Goal: Information Seeking & Learning: Learn about a topic

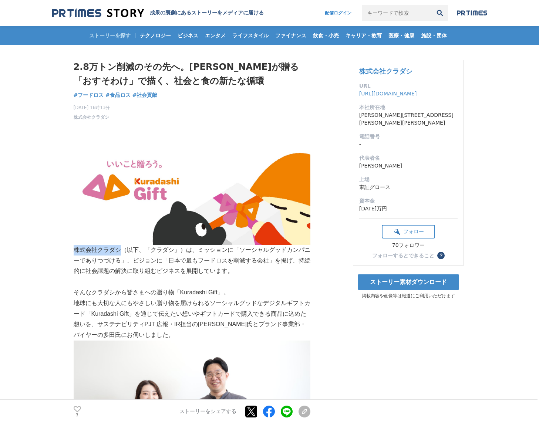
drag, startPoint x: 74, startPoint y: 248, endPoint x: 122, endPoint y: 250, distance: 48.1
click at [122, 250] on p "株式会社クラダシ（以下、「クラダシ」）は、ミッションに「ソーシャルグッドカンパニーでありつづける」、ビジョンに「日本で最もフードロスを削減する会社」を掲げ、持…" at bounding box center [192, 261] width 237 height 32
copy p "株式会社クラダシ"
click at [289, 317] on p "地球にも大切な人にもやさしい贈り物を届けられるソーシャルグッドなデジタルギフトカード「Kuradashi Gift」を通じて伝えたい想いやギフトカードで購入で…" at bounding box center [192, 319] width 237 height 43
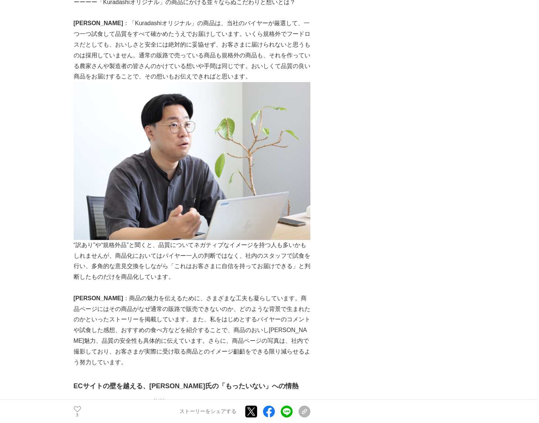
scroll to position [1435, 0]
